Goal: Use online tool/utility: Utilize a website feature to perform a specific function

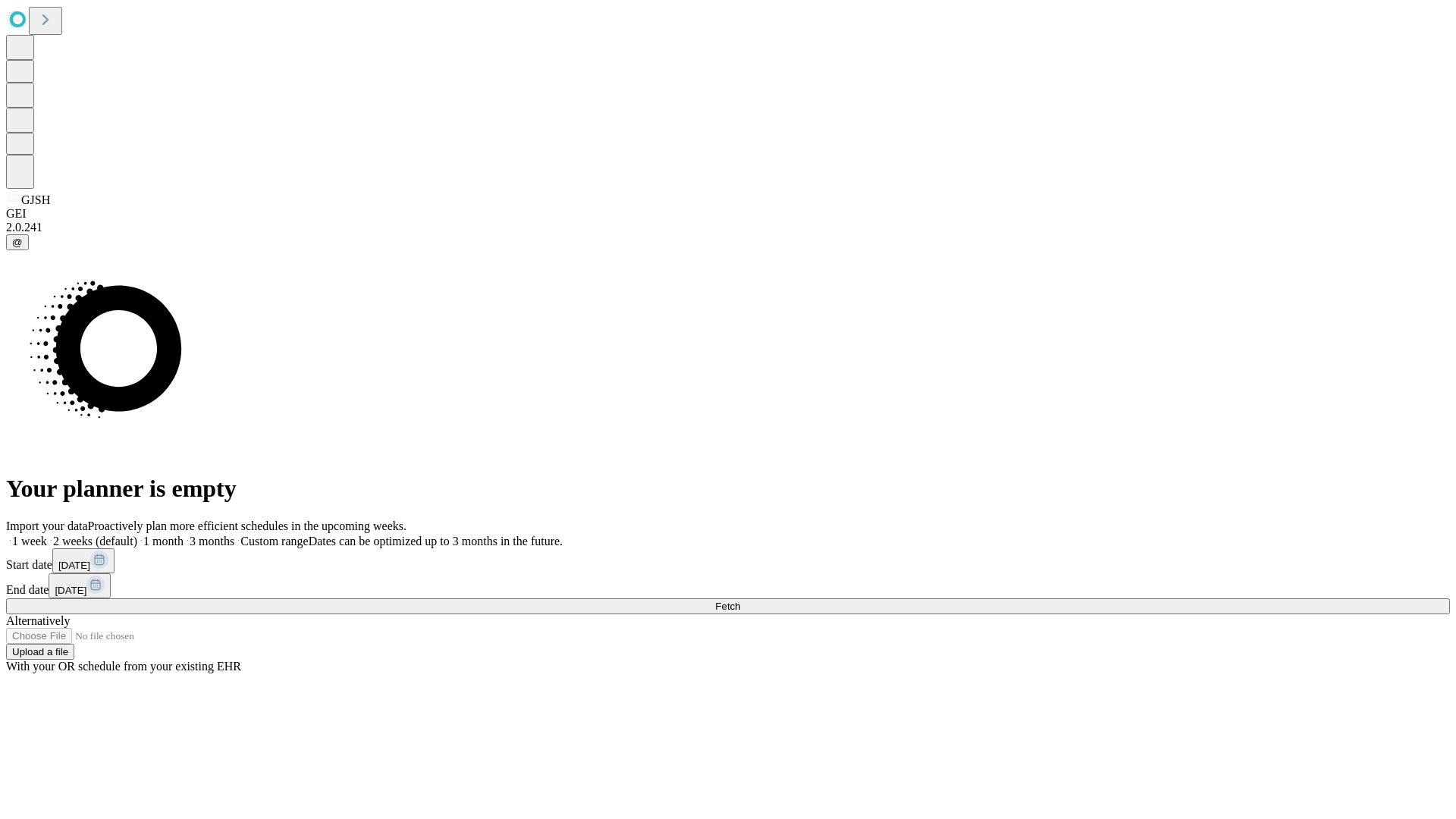
click at [740, 600] on span "Fetch" at bounding box center [728, 606] width 25 height 12
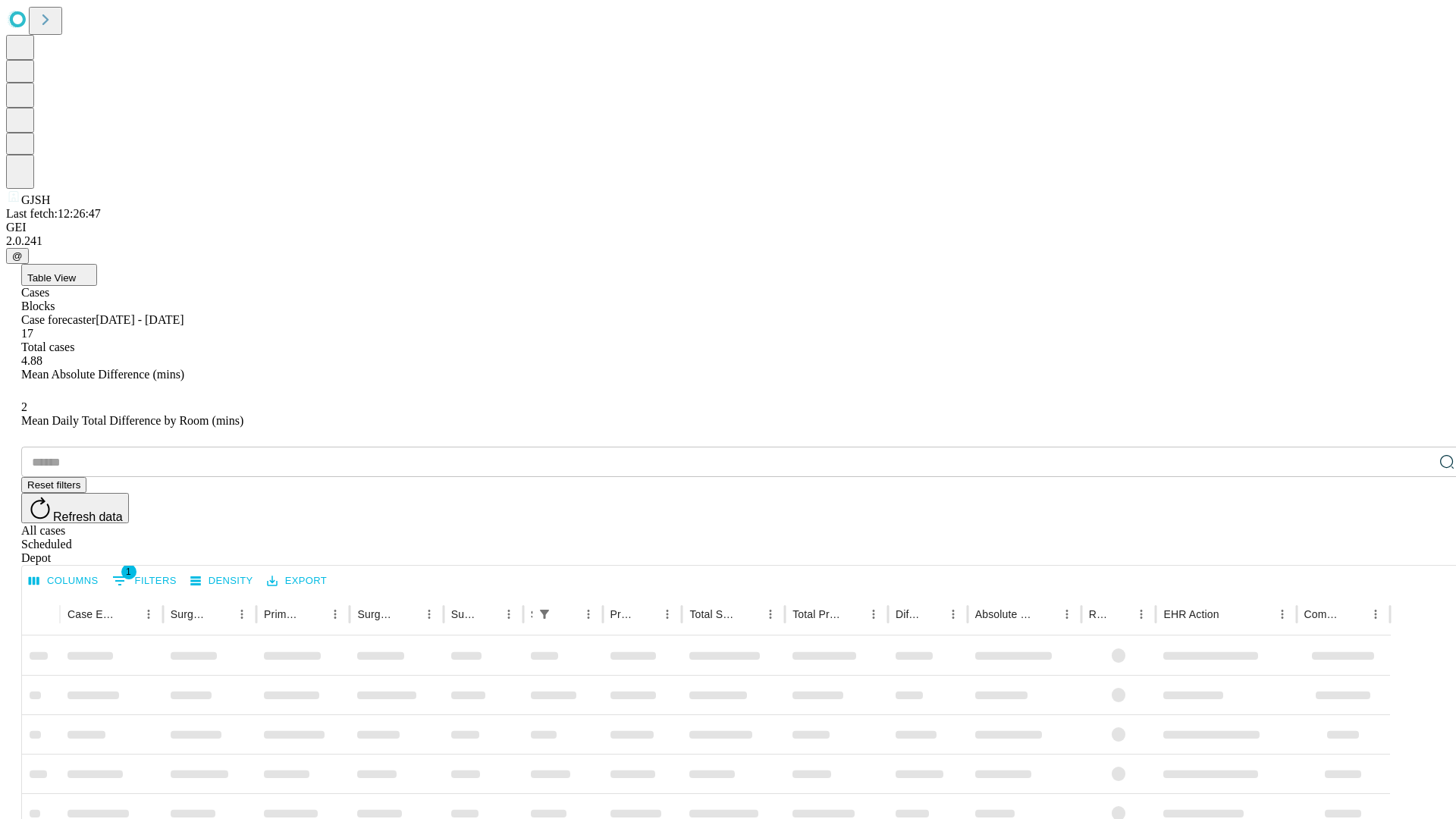
click at [76, 272] on span "Table View" at bounding box center [51, 278] width 49 height 12
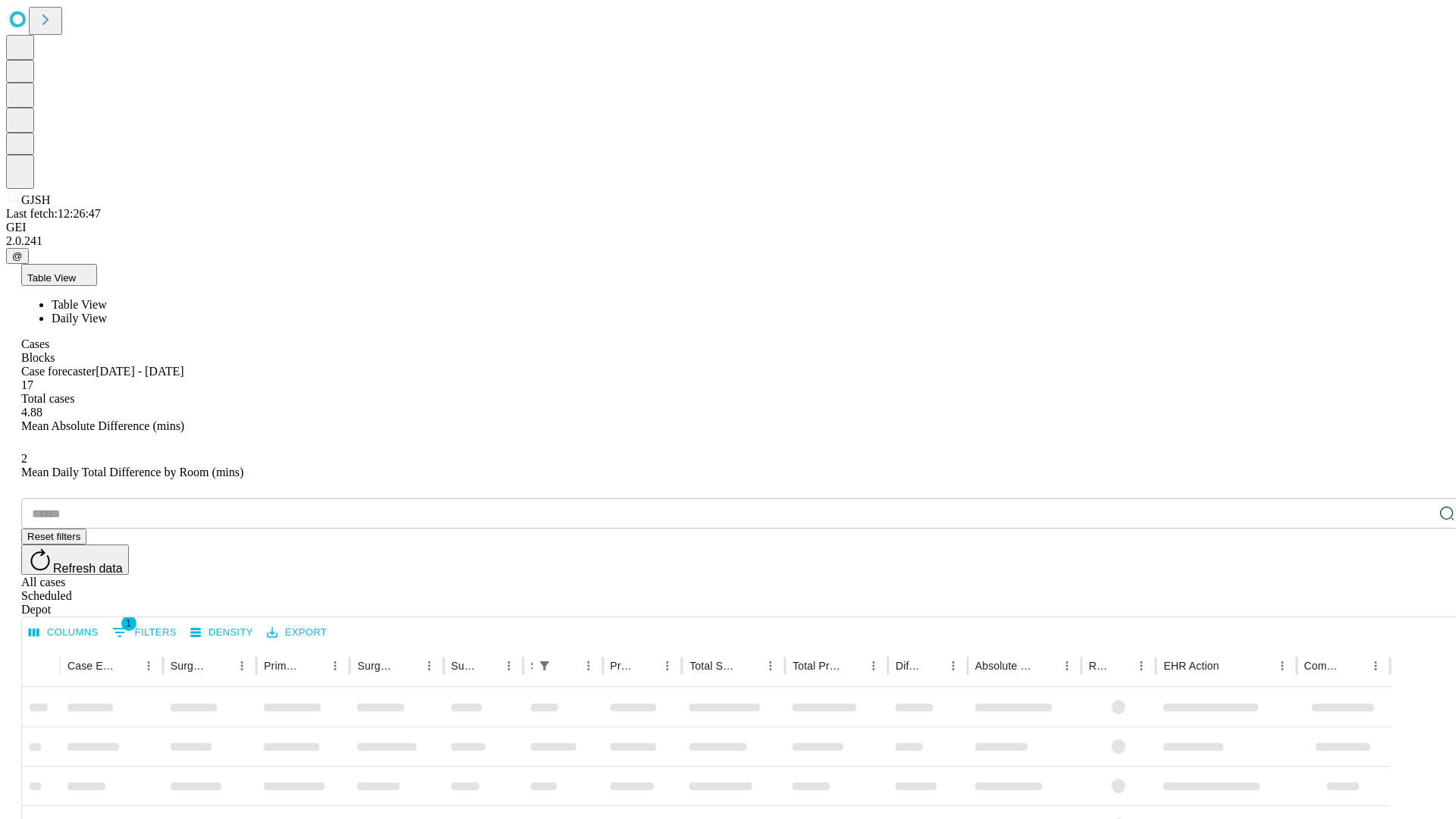
click at [107, 312] on span "Daily View" at bounding box center [78, 318] width 55 height 13
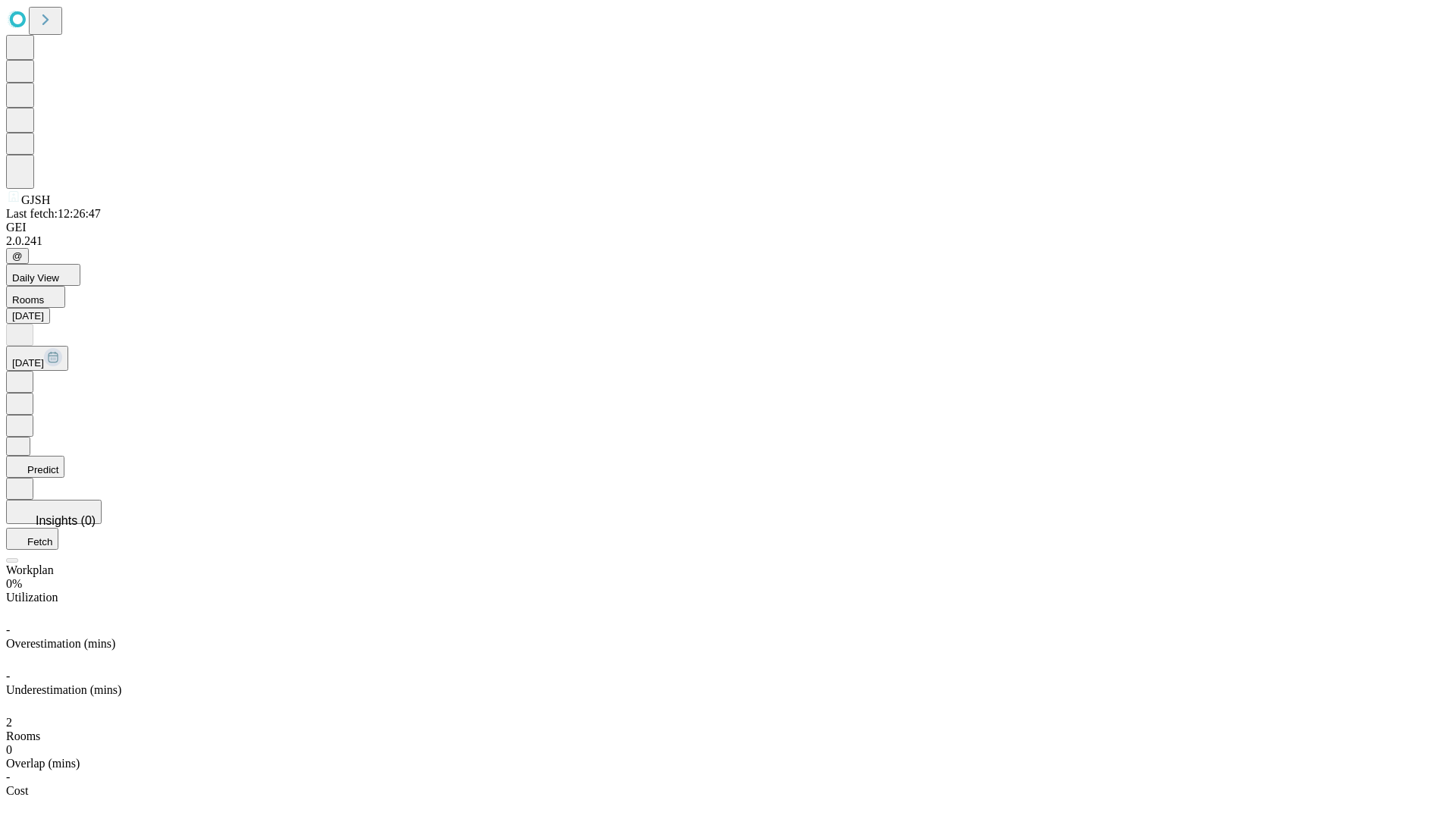
click at [64, 456] on button "Predict" at bounding box center [35, 467] width 58 height 22
